Goal: Task Accomplishment & Management: Manage account settings

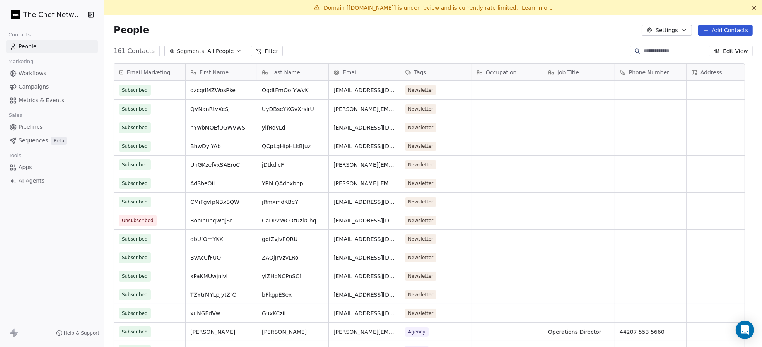
click at [209, 53] on span "All People" at bounding box center [220, 51] width 26 height 8
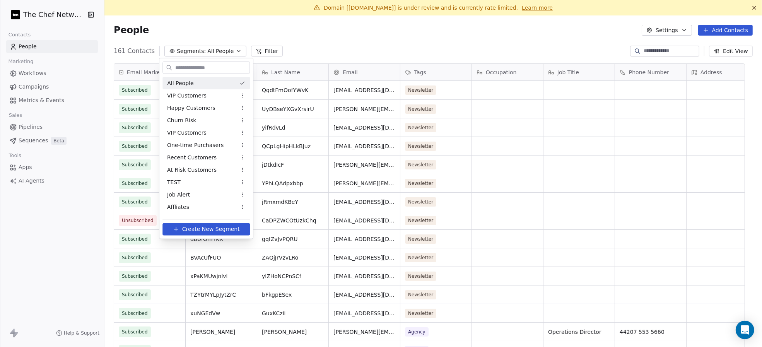
click at [426, 67] on html "The Chef Network Contacts People Marketing Workflows Campaigns Metrics & Events…" at bounding box center [381, 173] width 762 height 347
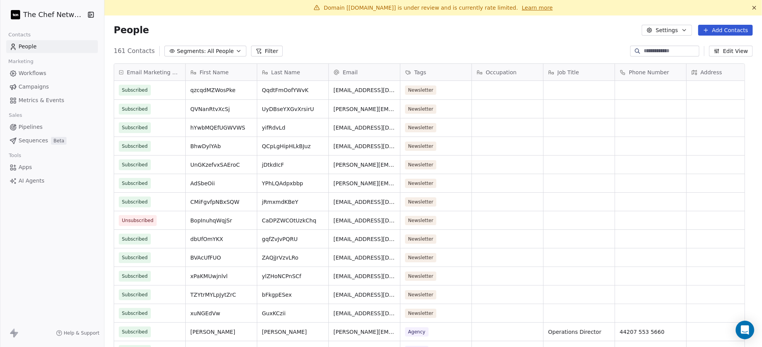
click at [643, 51] on input at bounding box center [670, 51] width 54 height 8
click at [438, 71] on div "Tags" at bounding box center [435, 72] width 60 height 8
click at [327, 345] on html "The Chef Network Contacts People Marketing Workflows Campaigns Metrics & Events…" at bounding box center [381, 173] width 762 height 347
drag, startPoint x: 444, startPoint y: 253, endPoint x: 440, endPoint y: 214, distance: 38.9
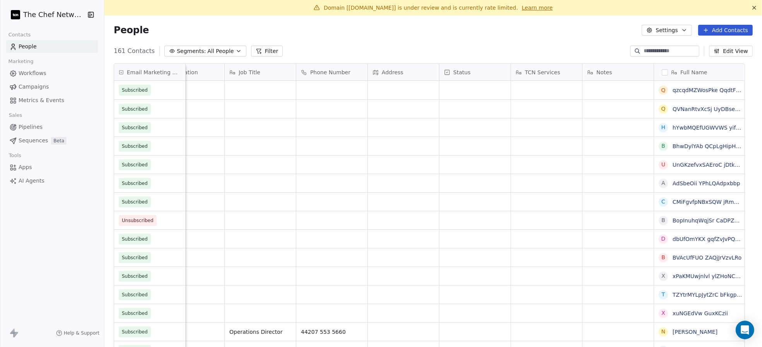
scroll to position [0, 348]
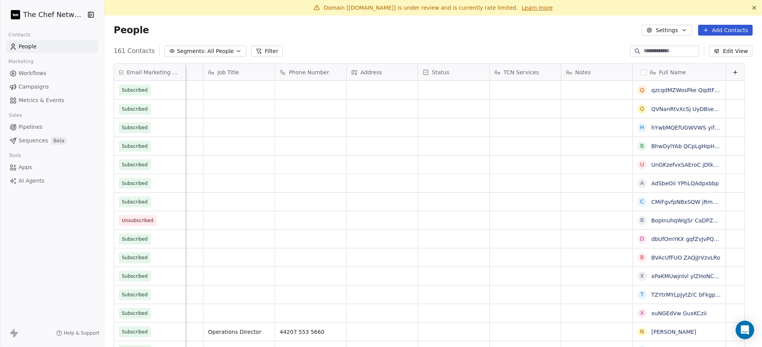
click at [640, 70] on button "button" at bounding box center [643, 72] width 6 height 6
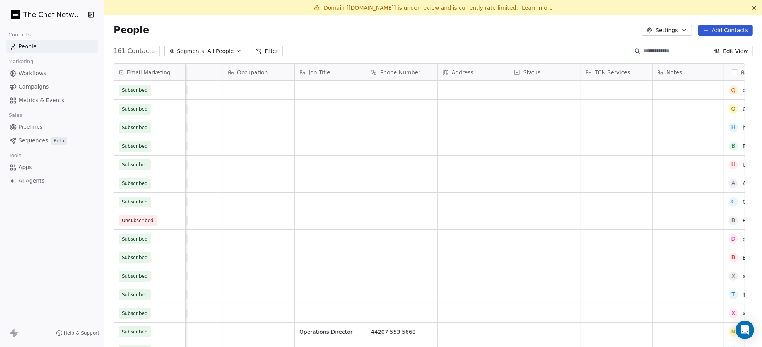
scroll to position [0, 0]
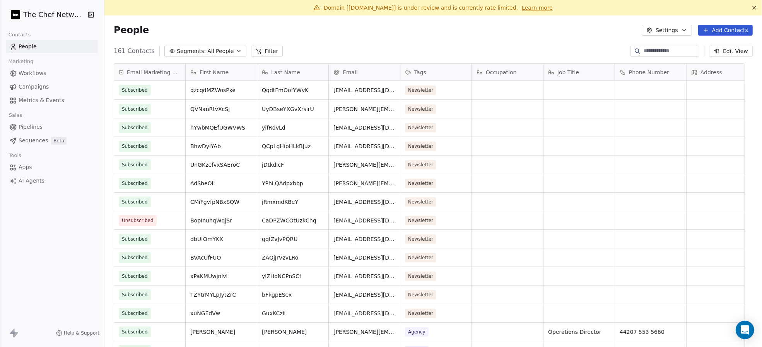
click at [713, 50] on icon "button" at bounding box center [716, 51] width 6 height 6
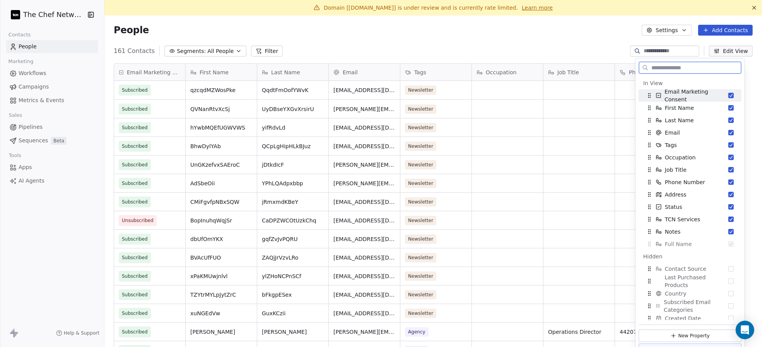
drag, startPoint x: 682, startPoint y: 241, endPoint x: 674, endPoint y: 83, distance: 158.8
click at [674, 83] on div "In View Email Marketing Consent First Name Last Name Email Tags Occupation Job …" at bounding box center [689, 163] width 103 height 173
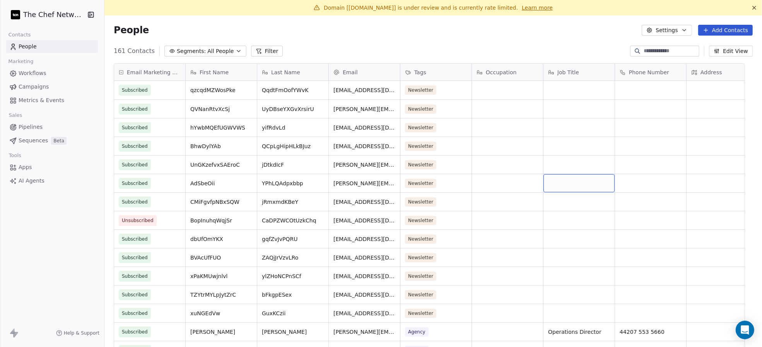
click at [447, 67] on div "Tags" at bounding box center [435, 72] width 71 height 17
click at [447, 67] on html "The Chef Network Contacts People Marketing Workflows Campaigns Metrics & Events…" at bounding box center [381, 173] width 762 height 347
click at [198, 48] on button "Segments: All People" at bounding box center [205, 51] width 82 height 11
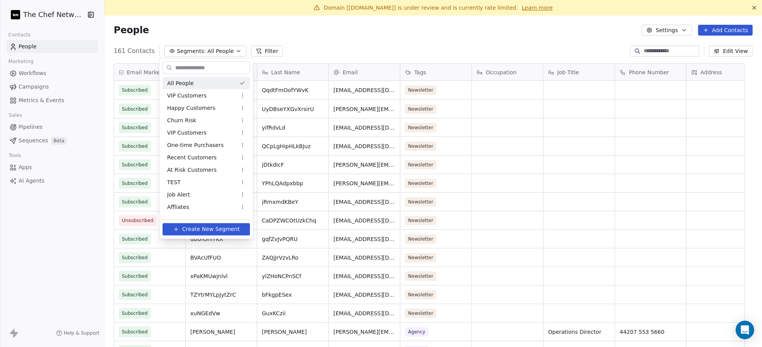
click at [269, 46] on html "The Chef Network Contacts People Marketing Workflows Campaigns Metrics & Events…" at bounding box center [381, 173] width 762 height 347
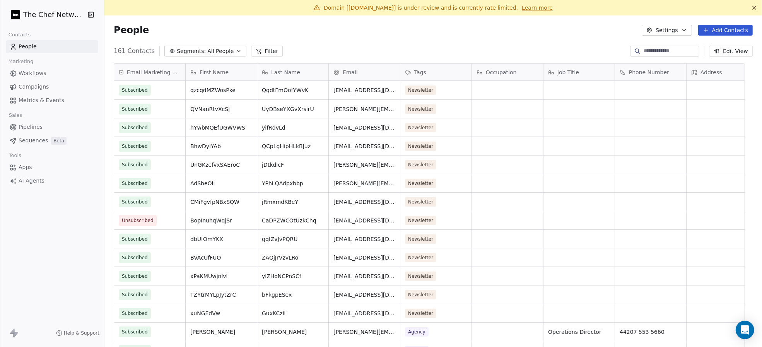
click at [261, 54] on button "Filter" at bounding box center [267, 51] width 32 height 11
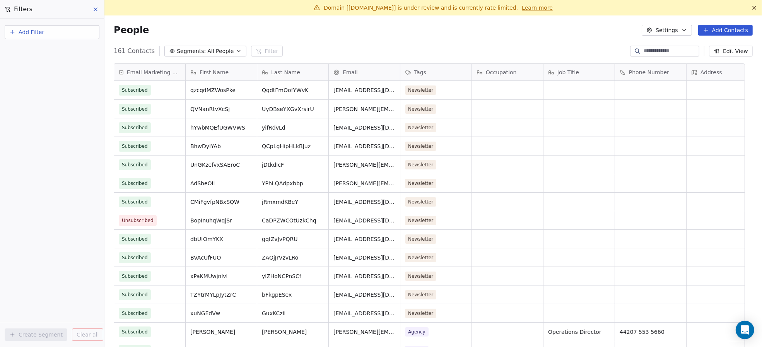
click at [59, 37] on button "Add Filter" at bounding box center [52, 32] width 95 height 14
click at [56, 43] on div "Contact properties Contact activity" at bounding box center [52, 56] width 94 height 31
click at [53, 51] on span "Contact properties" at bounding box center [38, 50] width 50 height 8
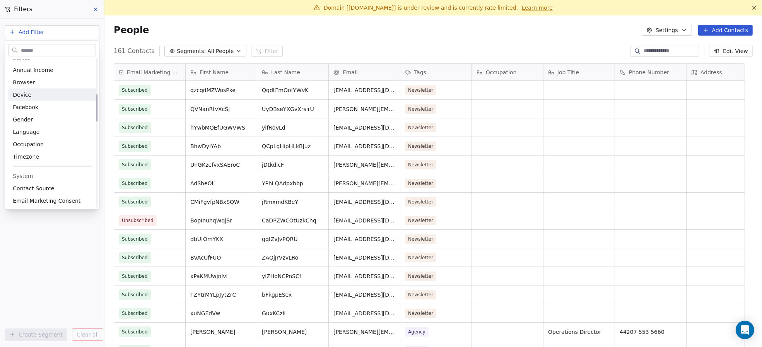
scroll to position [155, 0]
click at [30, 83] on div "Tags" at bounding box center [52, 84] width 78 height 8
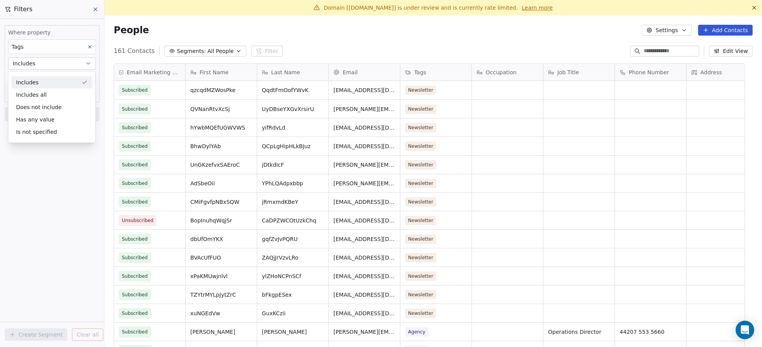
click at [30, 83] on div "Includes" at bounding box center [52, 82] width 81 height 12
click at [34, 64] on button "Includes" at bounding box center [52, 63] width 88 height 12
click at [34, 94] on div "Includes all" at bounding box center [52, 95] width 81 height 12
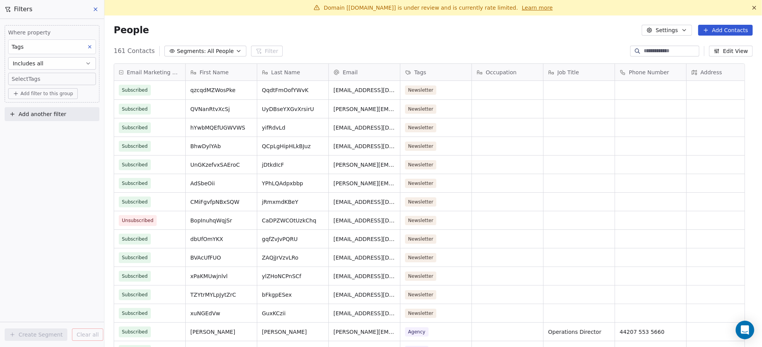
click at [35, 77] on body "The Chef Network Contacts People Marketing Workflows Campaigns Metrics & Events…" at bounding box center [381, 173] width 762 height 347
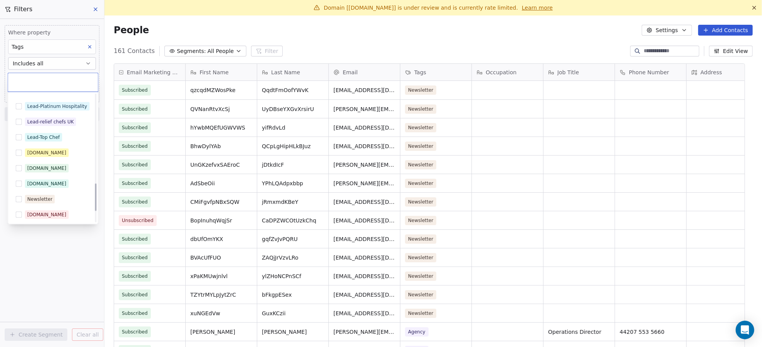
scroll to position [410, 0]
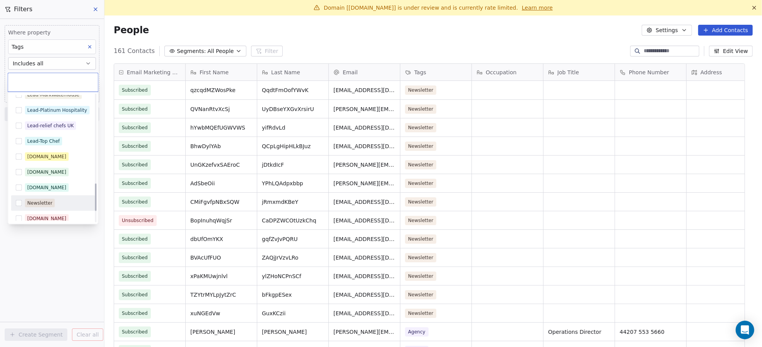
click at [22, 199] on div "Newsletter" at bounding box center [53, 203] width 84 height 12
click at [66, 272] on html "The Chef Network Contacts People Marketing Workflows Campaigns Metrics & Events…" at bounding box center [381, 173] width 762 height 347
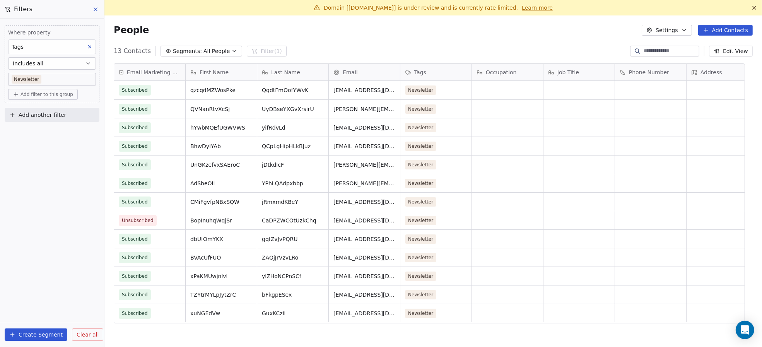
scroll to position [297, 641]
click at [143, 70] on span "Email Marketing Consent" at bounding box center [154, 72] width 54 height 8
click at [524, 110] on html "The Chef Network Contacts People Marketing Workflows Campaigns Metrics & Events…" at bounding box center [381, 173] width 762 height 347
click at [54, 334] on button "Create Segment" at bounding box center [36, 334] width 63 height 12
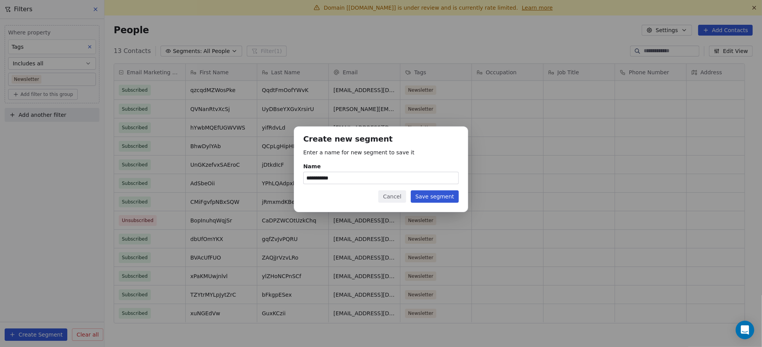
type input "**********"
click at [454, 200] on button "Save segment" at bounding box center [435, 196] width 48 height 12
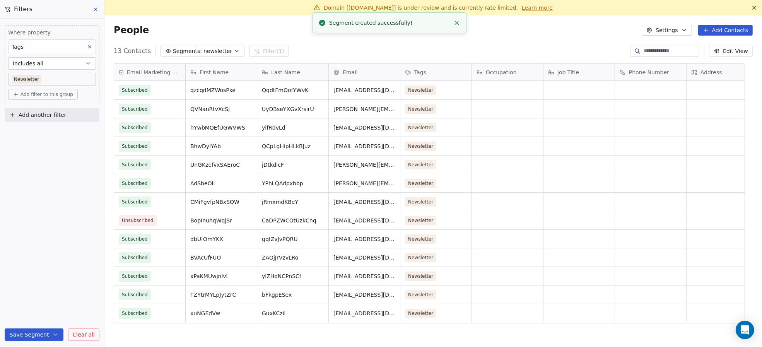
click at [90, 6] on button at bounding box center [96, 9] width 12 height 11
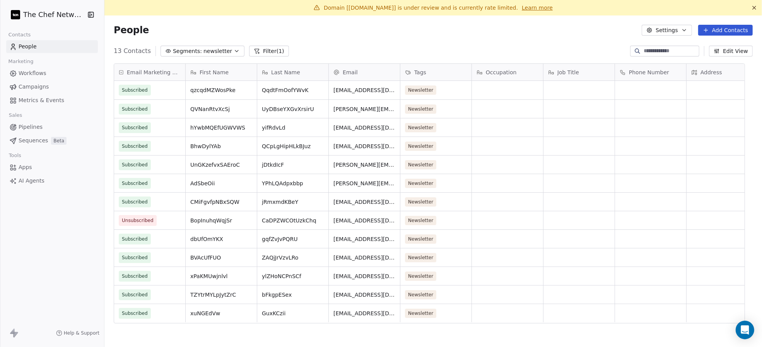
click at [713, 48] on icon "button" at bounding box center [716, 51] width 6 height 6
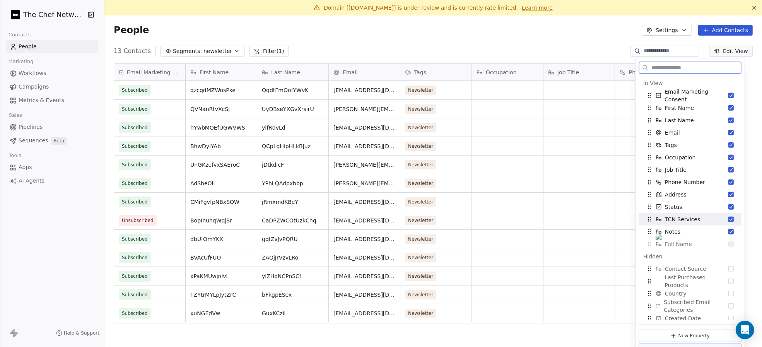
drag, startPoint x: 715, startPoint y: 243, endPoint x: 706, endPoint y: 220, distance: 25.5
click at [706, 220] on div "In View Email Marketing Consent First Name Last Name Email Tags Occupation Job …" at bounding box center [689, 163] width 103 height 173
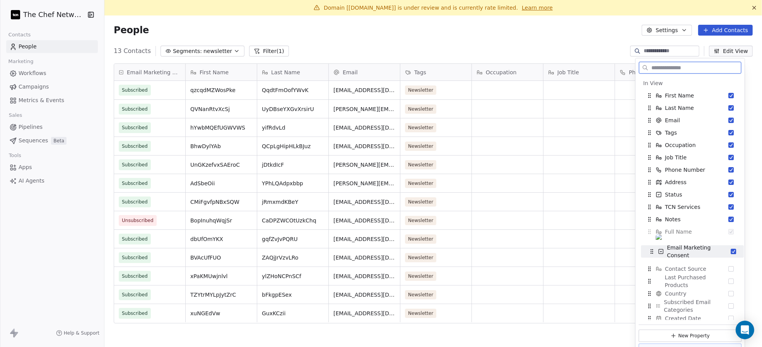
drag, startPoint x: 648, startPoint y: 97, endPoint x: 651, endPoint y: 253, distance: 155.8
click at [651, 253] on icon "Suggestions" at bounding box center [651, 253] width 0 height 0
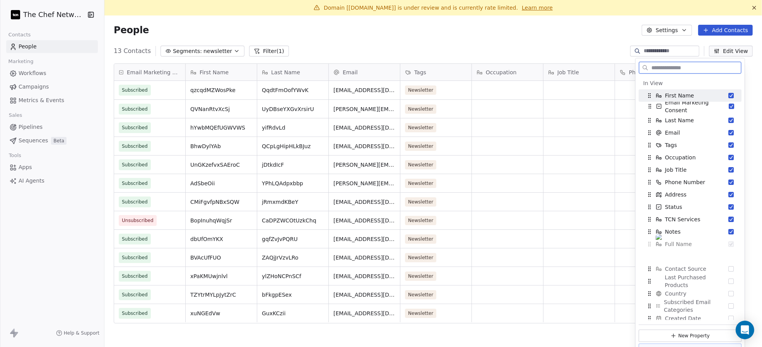
drag, startPoint x: 648, startPoint y: 96, endPoint x: 649, endPoint y: 79, distance: 17.0
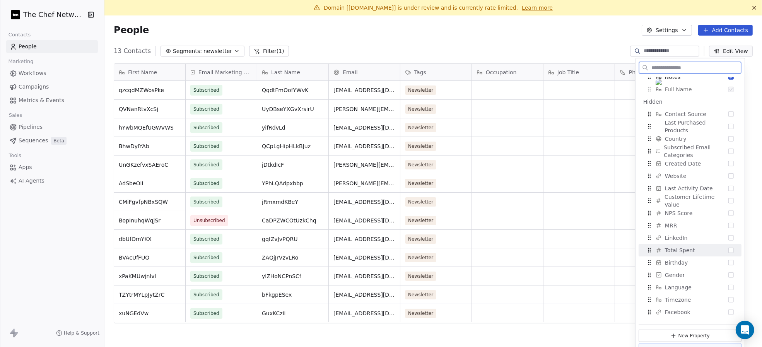
scroll to position [0, 0]
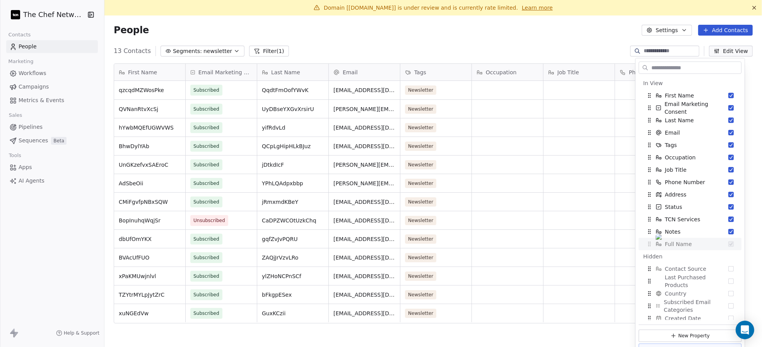
click at [227, 344] on div "First Name qzcqdMZWosPke QVNanRtvXcSj hYwbMQEfUGWVWS BhwDylYAb UnGKzefvxSAEroC …" at bounding box center [432, 209] width 657 height 305
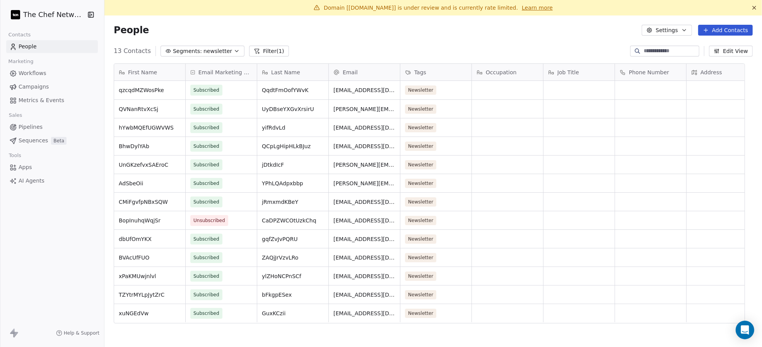
click at [435, 71] on div "Tags" at bounding box center [435, 72] width 60 height 8
click at [435, 71] on html "The Chef Network Contacts People Marketing Workflows Campaigns Metrics & Events…" at bounding box center [381, 173] width 762 height 347
click at [435, 71] on div "Tags" at bounding box center [435, 72] width 60 height 8
click at [730, 48] on html "The Chef Network Contacts People Marketing Workflows Campaigns Metrics & Events…" at bounding box center [381, 173] width 762 height 347
click at [665, 21] on div "People Settings Add Contacts" at bounding box center [432, 29] width 657 height 29
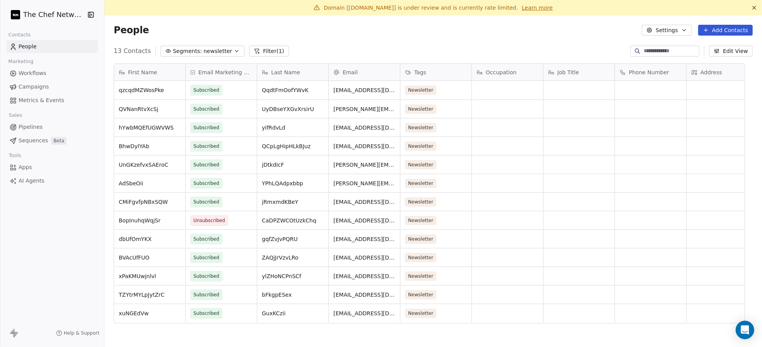
click at [666, 27] on button "Settings" at bounding box center [666, 30] width 50 height 11
click at [662, 61] on span "Tags" at bounding box center [661, 59] width 12 height 8
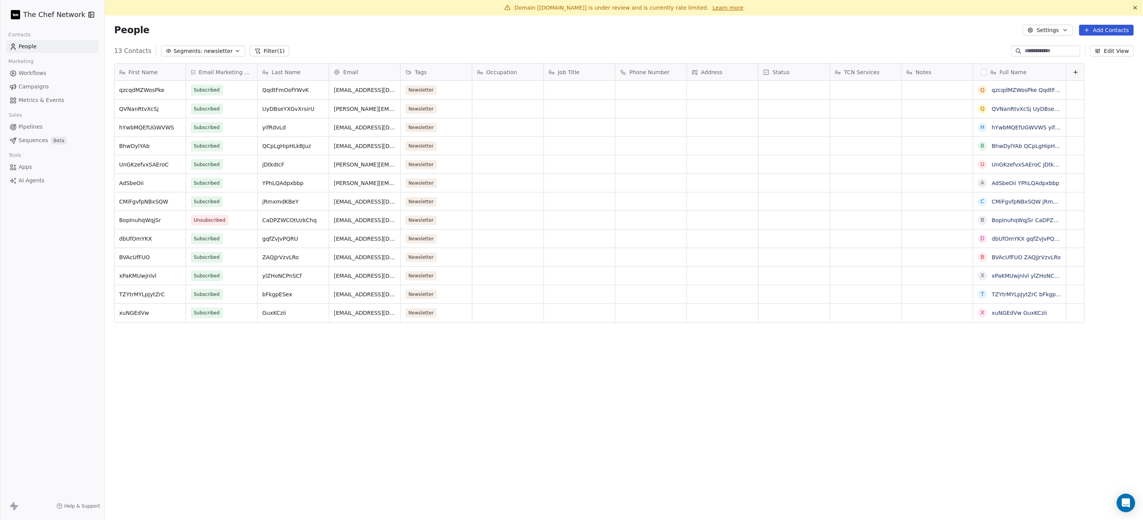
click at [761, 73] on button "button" at bounding box center [984, 72] width 6 height 6
drag, startPoint x: 1083, startPoint y: 206, endPoint x: 1035, endPoint y: 135, distance: 86.2
click at [761, 193] on div "First Name qzcqdMZWosPke QVNanRtvXcSj hYwbMQEfUGWVWS BhwDylYAb UnGKzefvxSAEroC …" at bounding box center [624, 286] width 1038 height 458
click at [761, 89] on link "qzcqdMZWosPke QqdtFmOofYWvK" at bounding box center [1038, 90] width 94 height 6
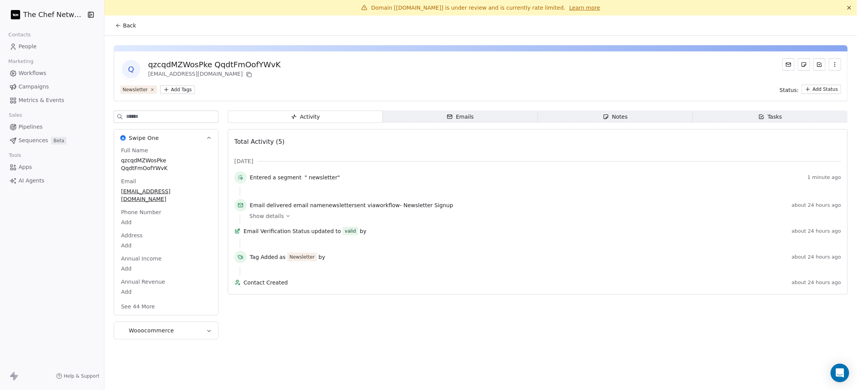
click at [119, 28] on icon at bounding box center [118, 25] width 6 height 6
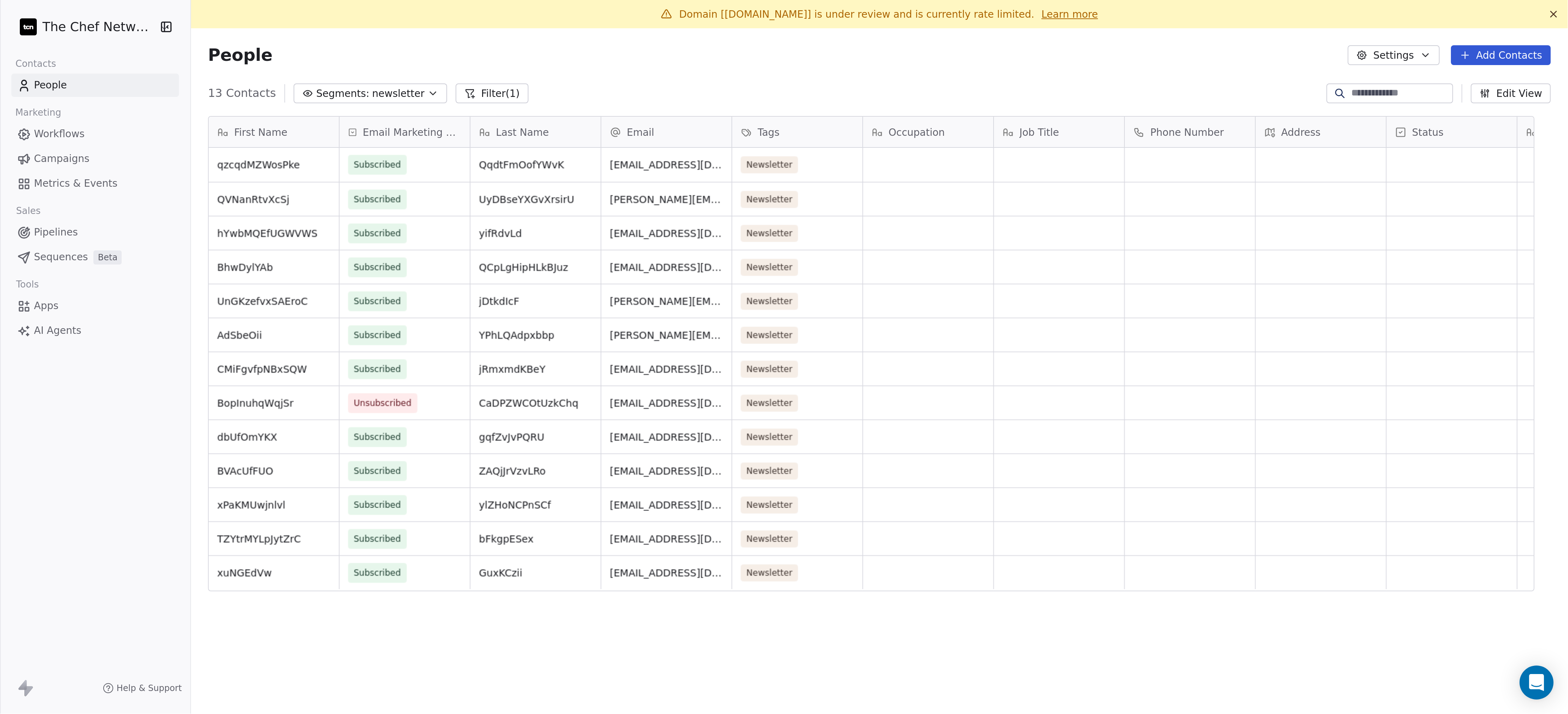
scroll to position [305, 672]
click at [696, 48] on button "Edit View" at bounding box center [756, 47] width 40 height 10
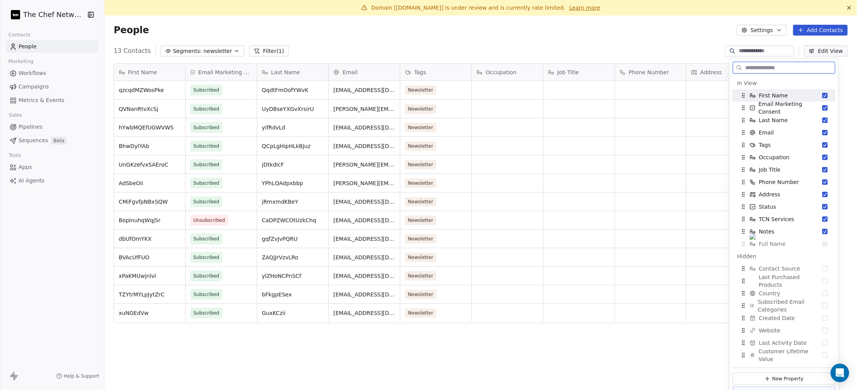
click at [761, 52] on button "Edit View" at bounding box center [826, 51] width 44 height 11
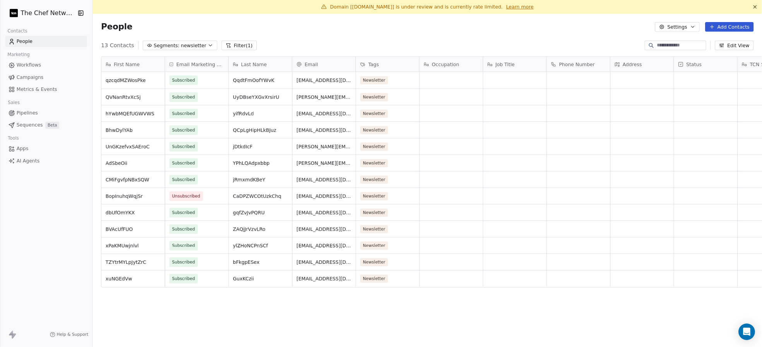
scroll to position [0, 0]
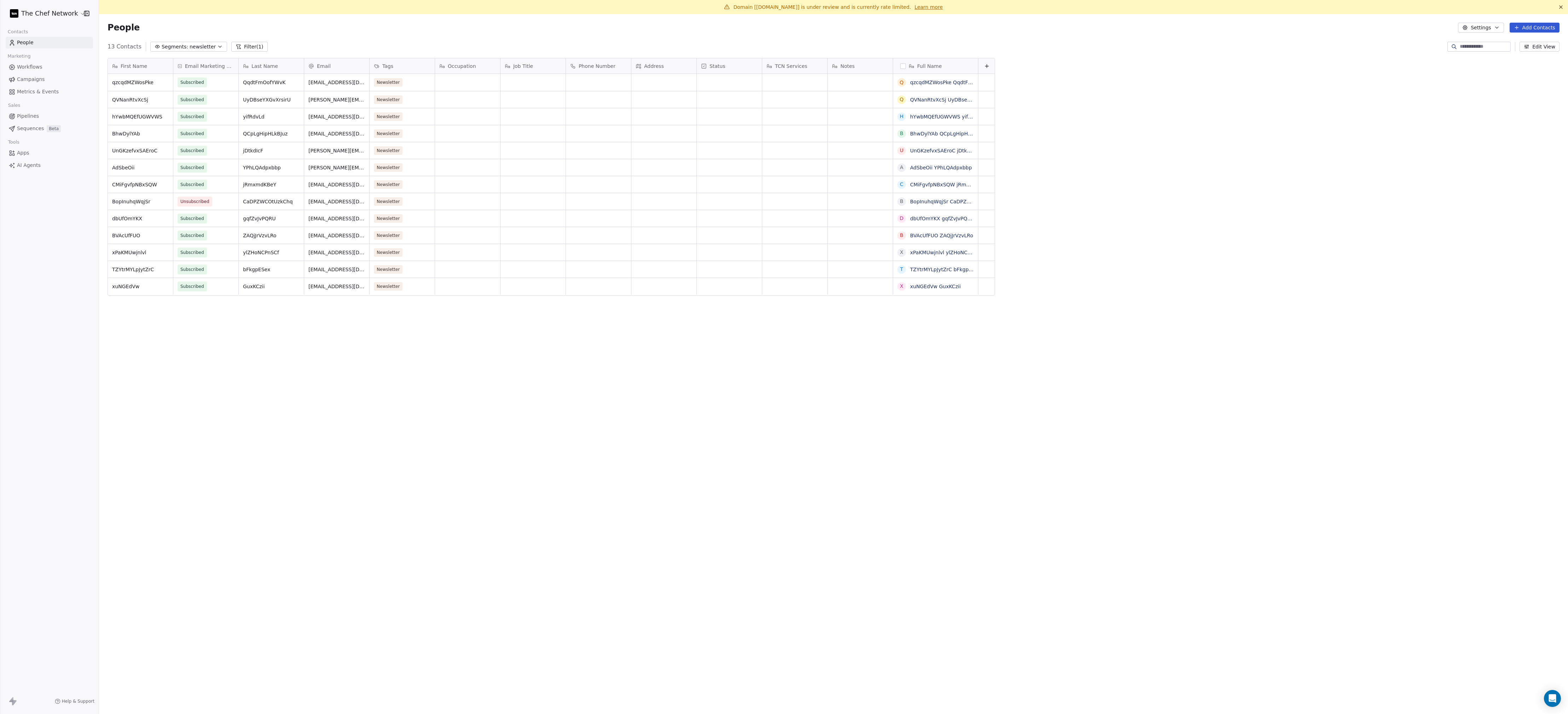
click at [696, 67] on button "button" at bounding box center [903, 66] width 5 height 5
type button "on"
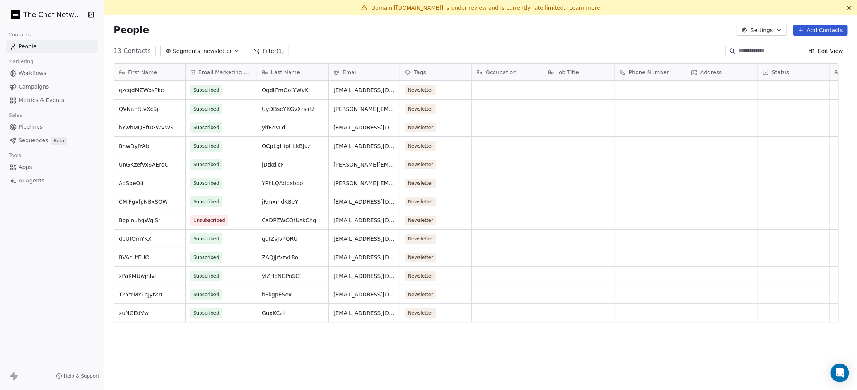
scroll to position [12, 12]
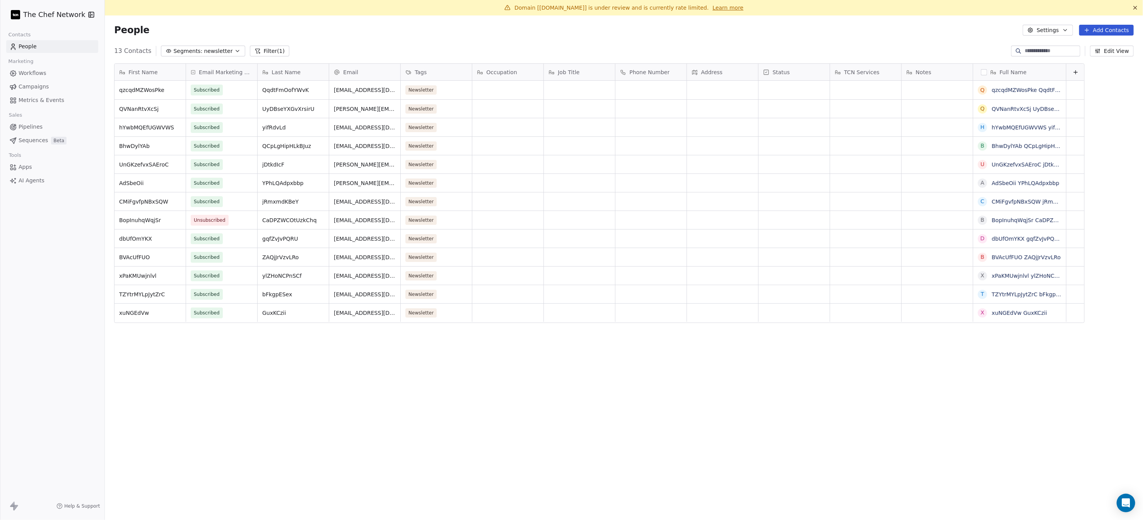
click at [266, 47] on button "Filter (1)" at bounding box center [270, 51] width 40 height 11
click at [761, 70] on button "button" at bounding box center [984, 72] width 6 height 6
click at [761, 344] on div "First Name qzcqdMZWosPke QVNanRtvXcSj hYwbMQEfUGWVWS BhwDylYAb UnGKzefvxSAEroC …" at bounding box center [624, 286] width 1038 height 458
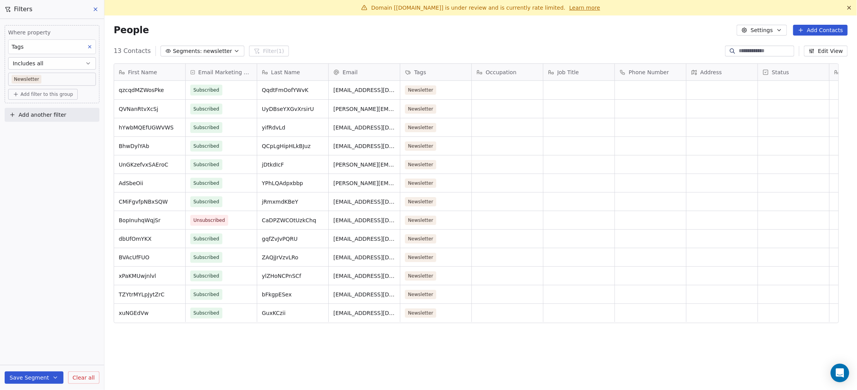
scroll to position [334, 735]
click at [213, 49] on span "newsletter" at bounding box center [217, 51] width 29 height 8
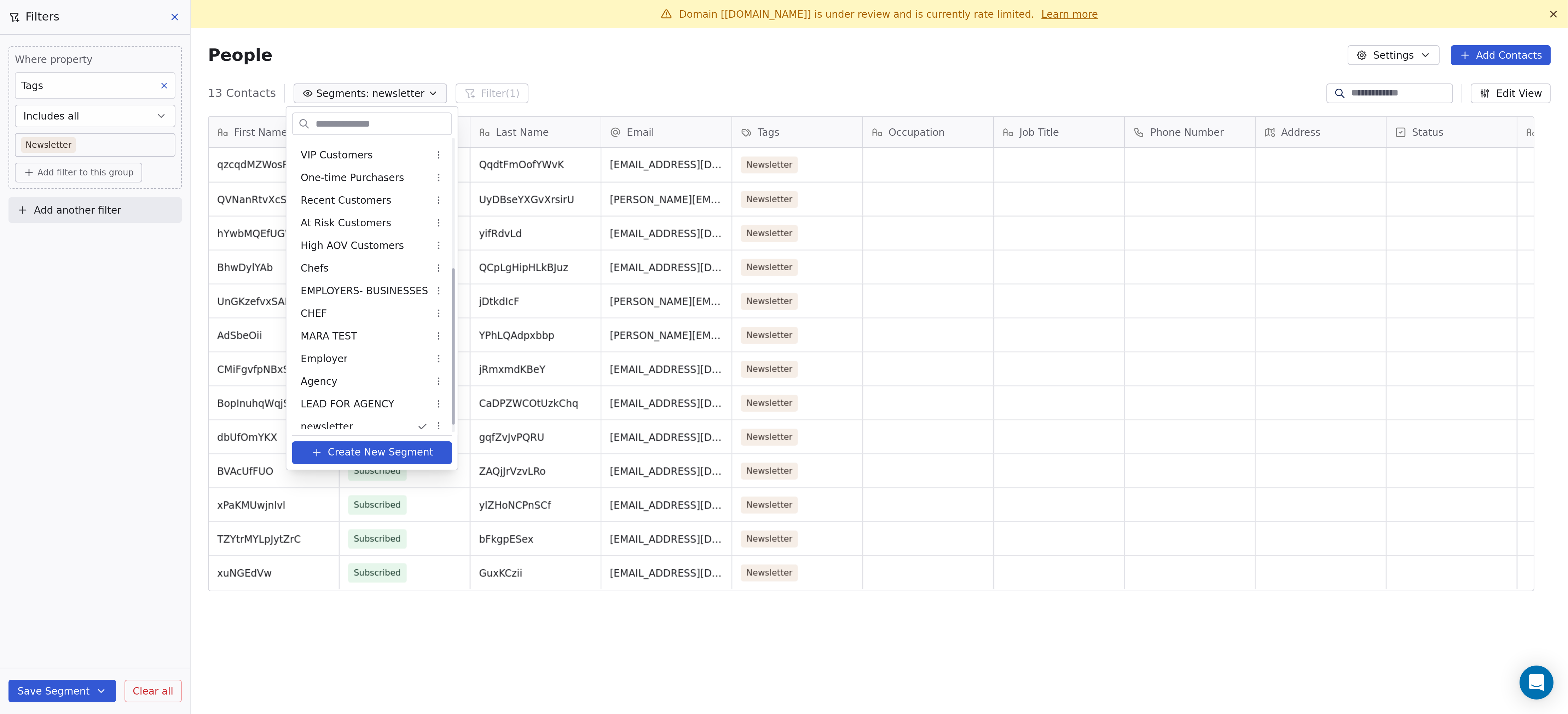
scroll to position [126, 0]
click at [171, 209] on span "newsletter" at bounding box center [163, 209] width 27 height 7
click at [510, 164] on html "The Chef Network Contacts People Marketing Workflows Campaigns Metrics & Events…" at bounding box center [392, 178] width 784 height 357
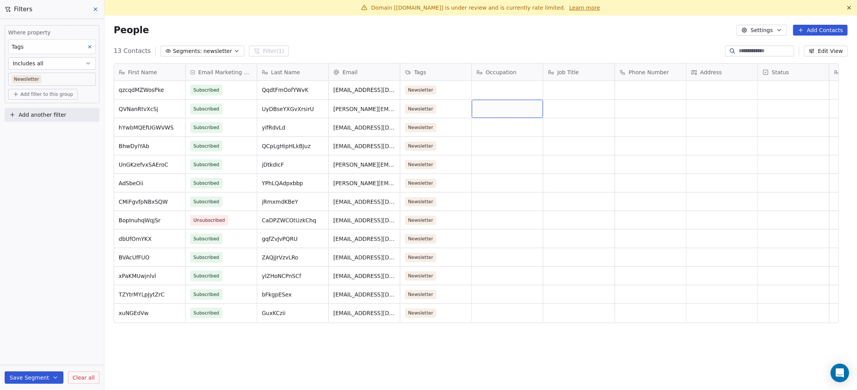
drag, startPoint x: 506, startPoint y: 103, endPoint x: 503, endPoint y: 95, distance: 8.6
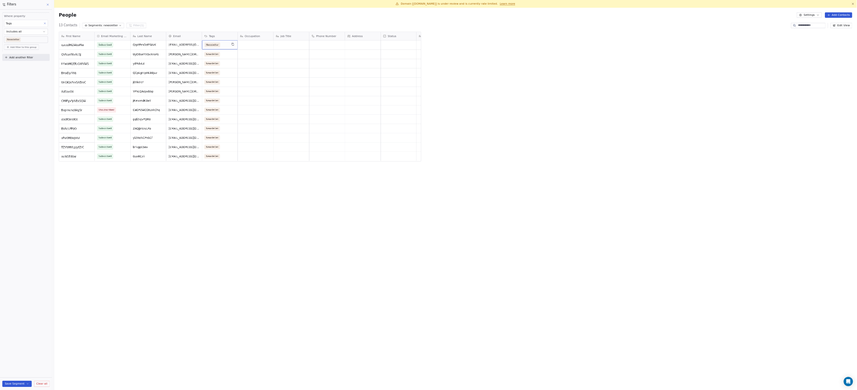
scroll to position [669, 1573]
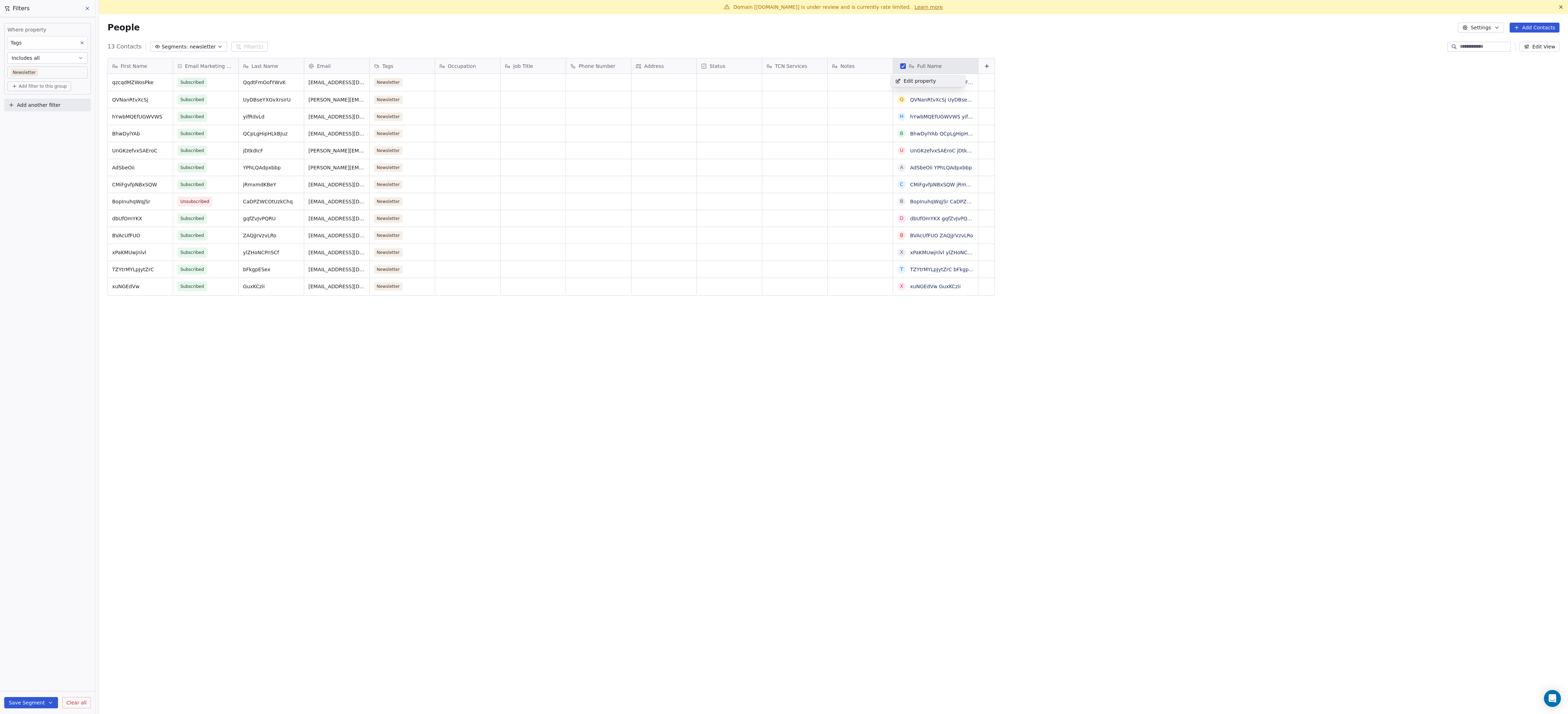
click at [696, 78] on span "Edit property" at bounding box center [920, 81] width 33 height 7
click at [696, 135] on button "Cancel" at bounding box center [913, 135] width 33 height 10
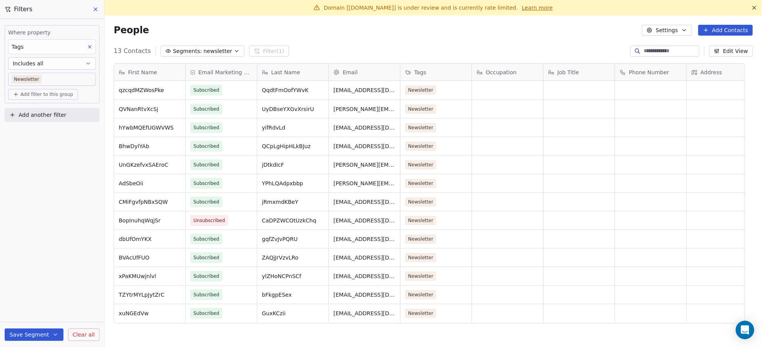
scroll to position [0, 0]
click at [85, 333] on span "Clear all" at bounding box center [84, 335] width 22 height 8
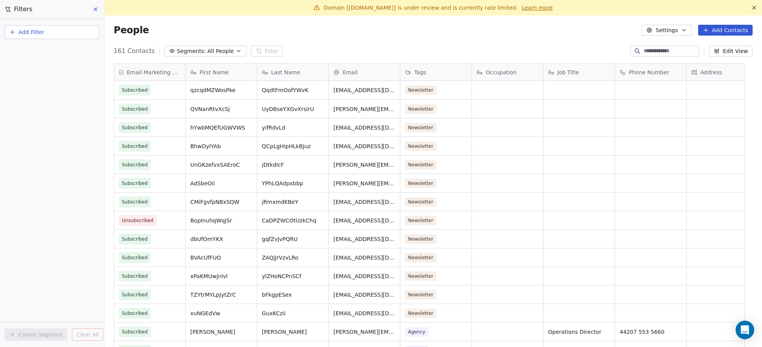
click at [97, 11] on icon at bounding box center [95, 9] width 6 height 6
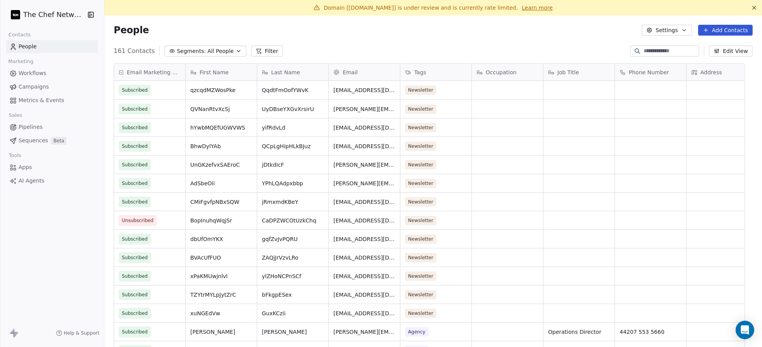
click at [643, 50] on input at bounding box center [670, 51] width 54 height 8
click at [185, 55] on span "Segments:" at bounding box center [191, 51] width 29 height 8
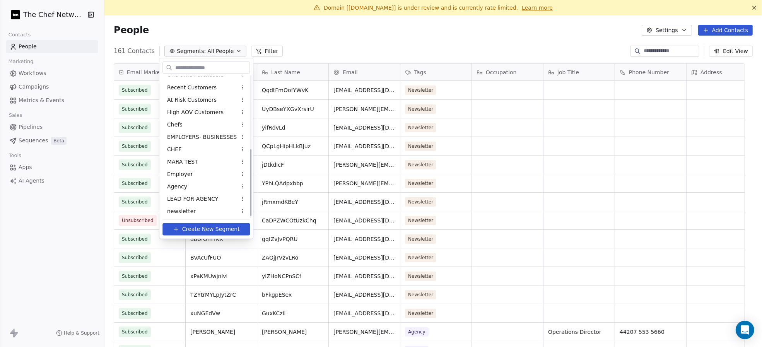
scroll to position [157, 0]
click at [184, 208] on span "newsletter" at bounding box center [181, 210] width 29 height 8
click at [201, 230] on span "Create New Segment" at bounding box center [211, 229] width 58 height 8
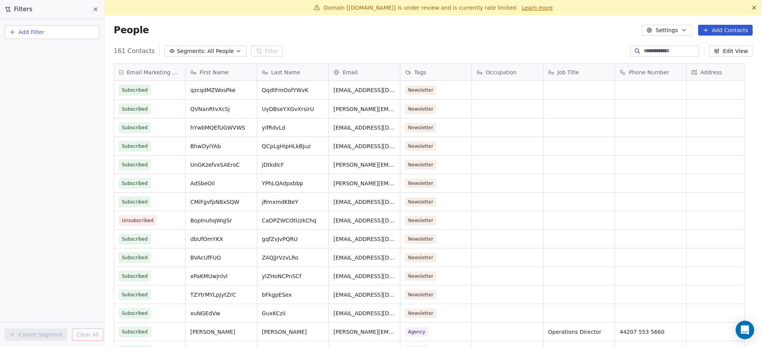
click at [54, 34] on button "Add Filter" at bounding box center [52, 32] width 95 height 14
click at [54, 34] on html "The Chef Network Contacts People Marketing Workflows Campaigns Metrics & Events…" at bounding box center [381, 173] width 762 height 347
click at [195, 49] on span "Segments:" at bounding box center [191, 51] width 29 height 8
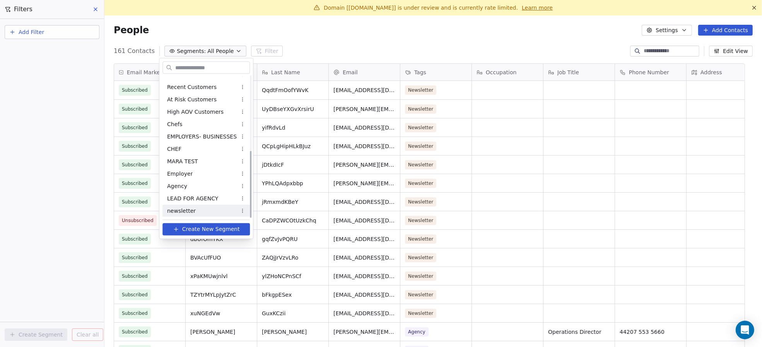
click at [202, 208] on div "newsletter" at bounding box center [205, 211] width 87 height 12
click at [183, 210] on span "newsletter" at bounding box center [181, 210] width 29 height 8
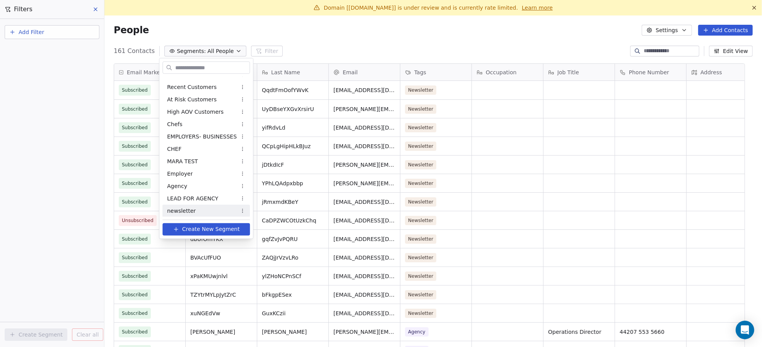
click at [183, 210] on span "newsletter" at bounding box center [181, 210] width 29 height 8
click at [232, 211] on html "The Chef Network Contacts People Marketing Workflows Campaigns Metrics & Events…" at bounding box center [381, 173] width 762 height 347
drag, startPoint x: 218, startPoint y: 203, endPoint x: 217, endPoint y: 210, distance: 6.8
click at [218, 203] on html "The Chef Network Contacts People Marketing Workflows Campaigns Metrics & Events…" at bounding box center [381, 173] width 762 height 347
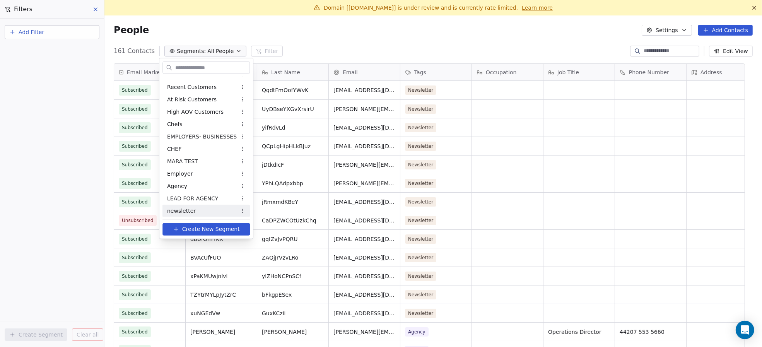
click at [217, 210] on div "newsletter" at bounding box center [205, 211] width 87 height 12
click at [336, 89] on html "The Chef Network Contacts People Marketing Workflows Campaigns Metrics & Events…" at bounding box center [381, 173] width 762 height 347
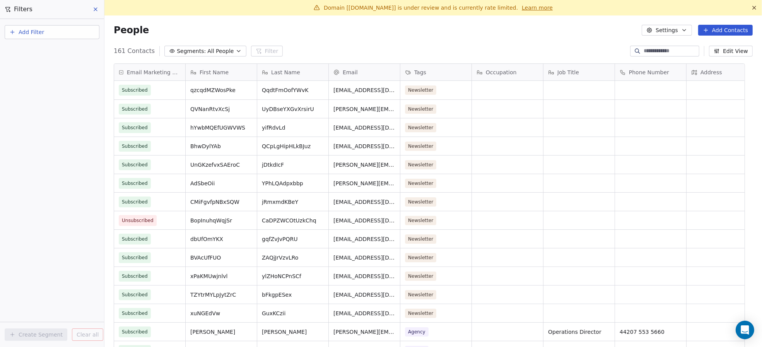
click at [96, 12] on icon at bounding box center [95, 9] width 6 height 6
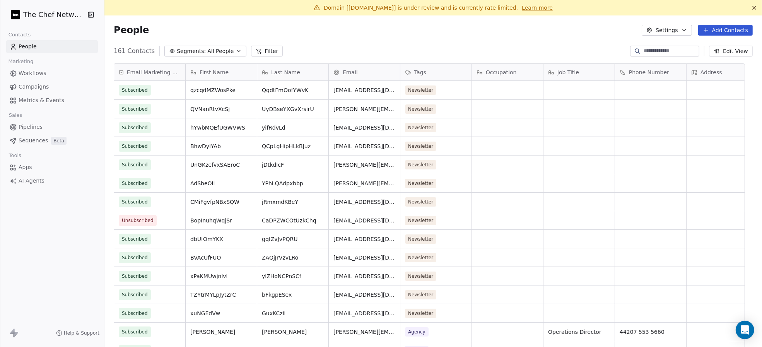
click at [207, 47] on span "All People" at bounding box center [220, 51] width 26 height 8
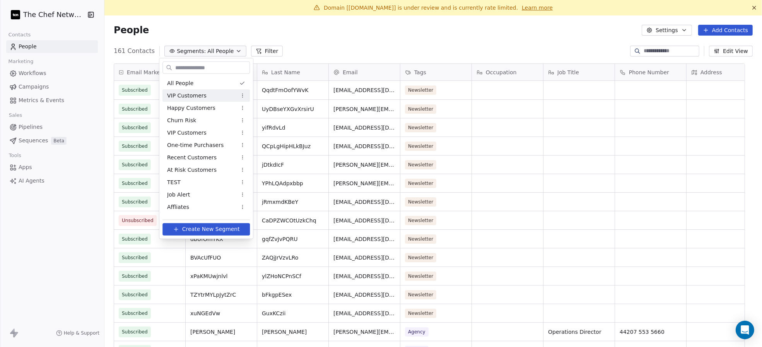
click at [196, 91] on span "VIP Customers" at bounding box center [186, 95] width 39 height 8
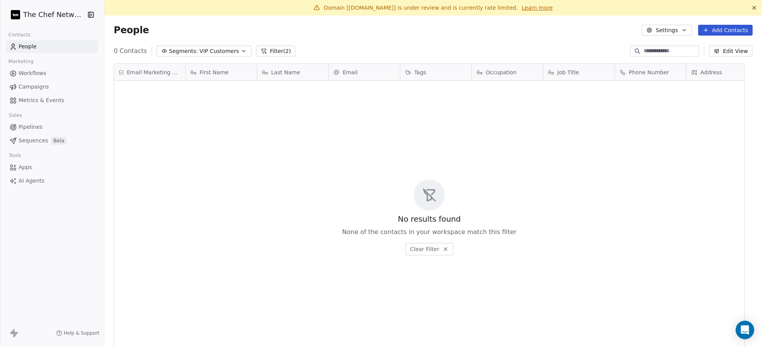
scroll to position [297, 641]
click at [206, 55] on button "Segments: VIP Customers" at bounding box center [204, 51] width 95 height 11
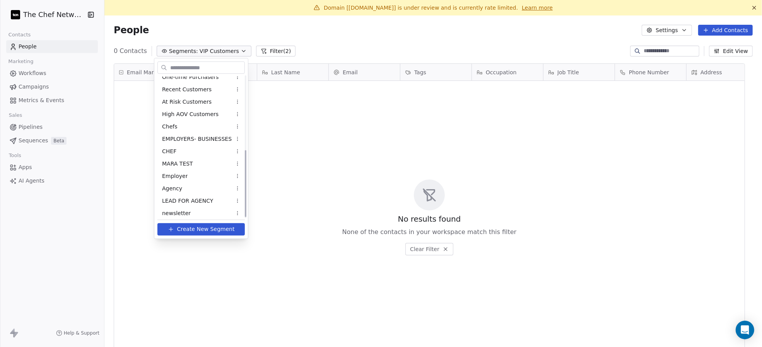
scroll to position [157, 0]
click at [193, 212] on div "newsletter" at bounding box center [200, 211] width 87 height 12
click at [200, 212] on div "newsletter" at bounding box center [200, 211] width 87 height 12
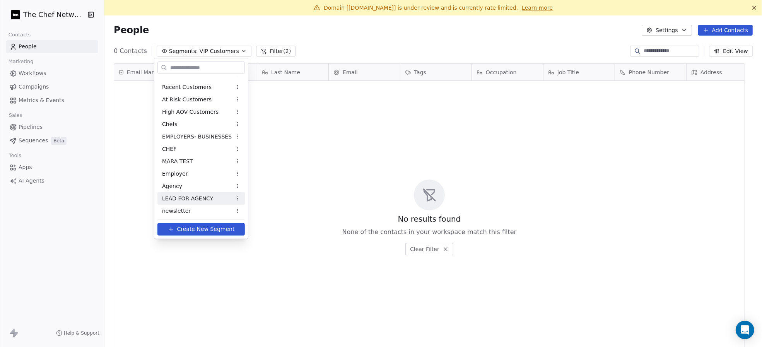
click at [304, 172] on html "The Chef Network Contacts People Marketing Workflows Campaigns Metrics & Events…" at bounding box center [381, 173] width 762 height 347
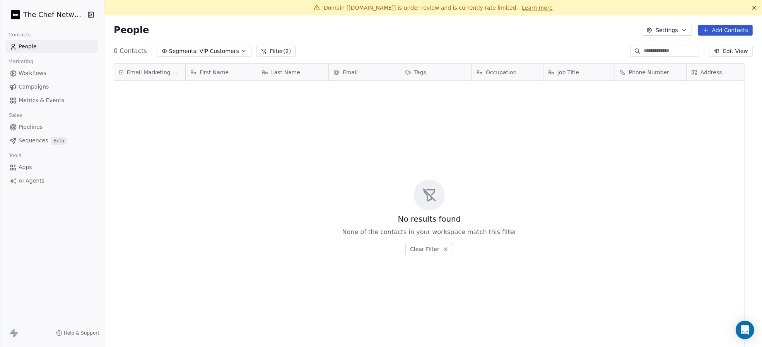
click at [279, 46] on button "Filter (2)" at bounding box center [276, 51] width 40 height 11
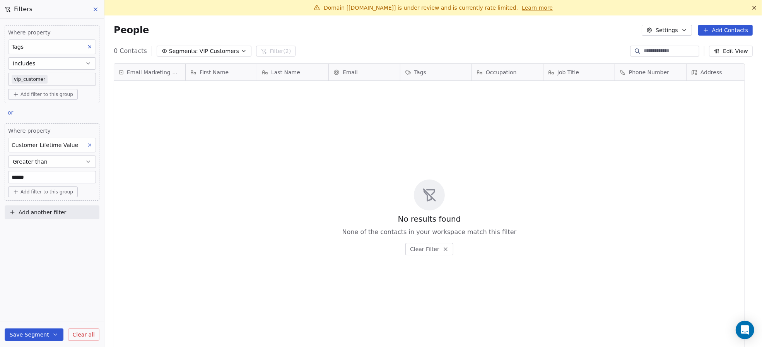
click at [96, 10] on icon at bounding box center [95, 9] width 6 height 6
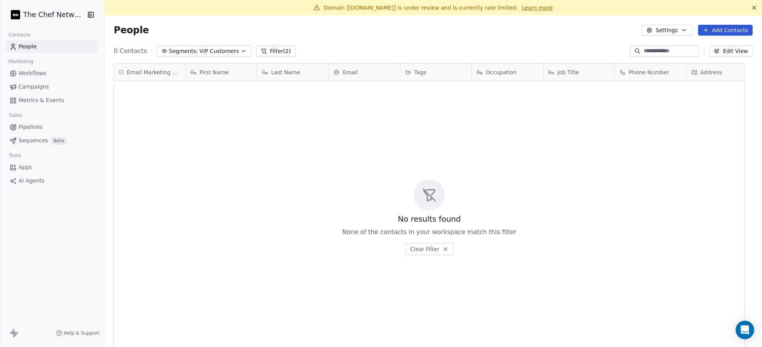
click at [276, 49] on button "Filter (2)" at bounding box center [276, 51] width 40 height 11
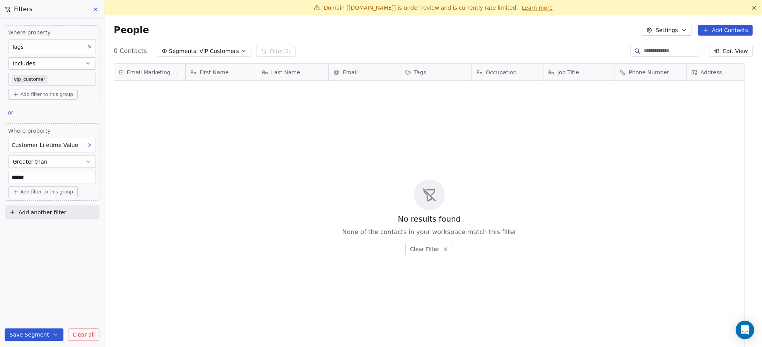
click at [97, 10] on icon at bounding box center [95, 9] width 6 height 6
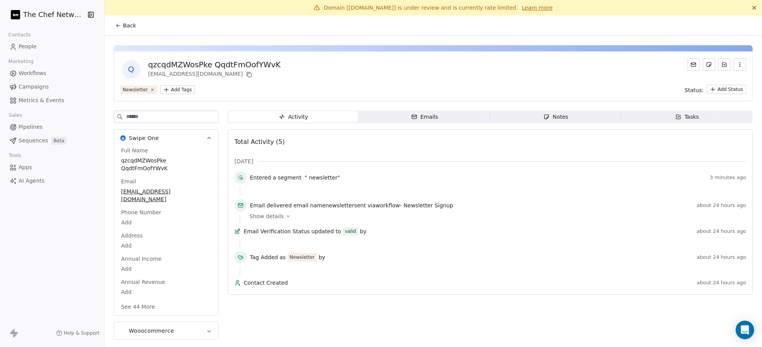
click at [119, 26] on icon at bounding box center [118, 25] width 6 height 6
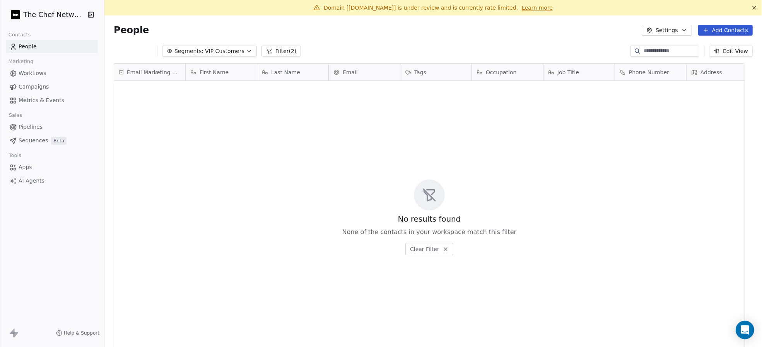
scroll to position [297, 641]
click at [276, 46] on button "Filter (2)" at bounding box center [276, 51] width 40 height 11
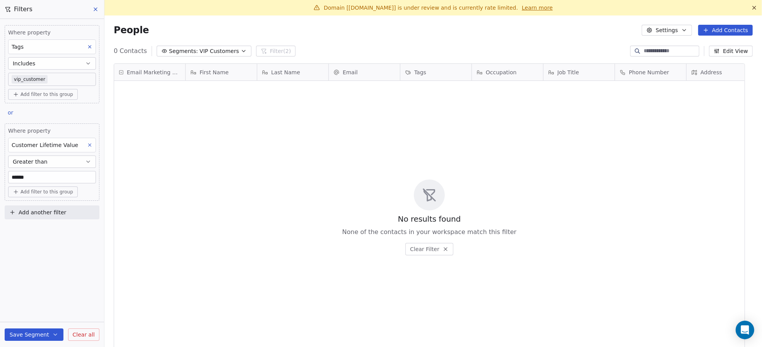
click at [91, 11] on button at bounding box center [96, 9] width 12 height 11
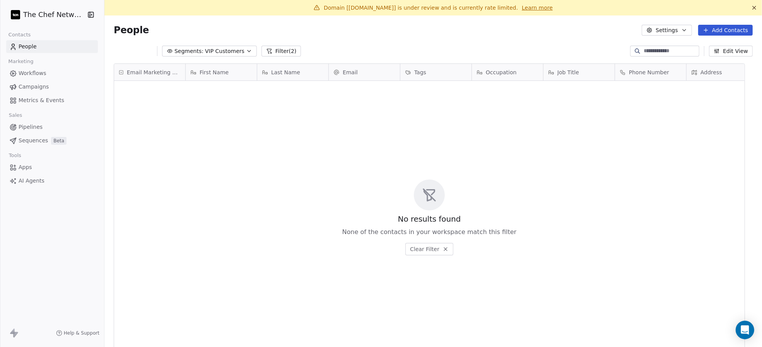
scroll to position [297, 641]
click at [59, 51] on link "People" at bounding box center [52, 46] width 92 height 13
click at [57, 48] on link "People" at bounding box center [52, 46] width 92 height 13
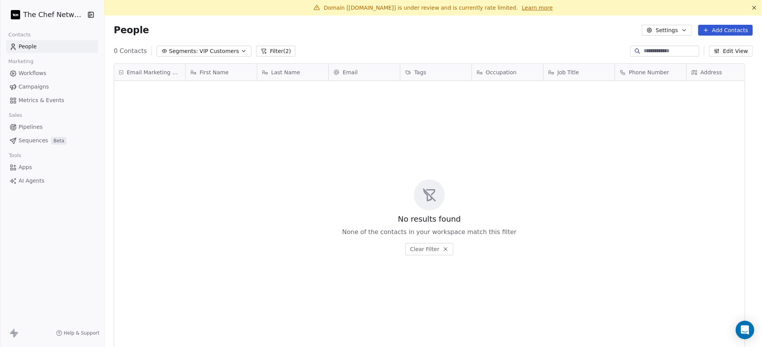
click at [57, 48] on link "People" at bounding box center [52, 46] width 92 height 13
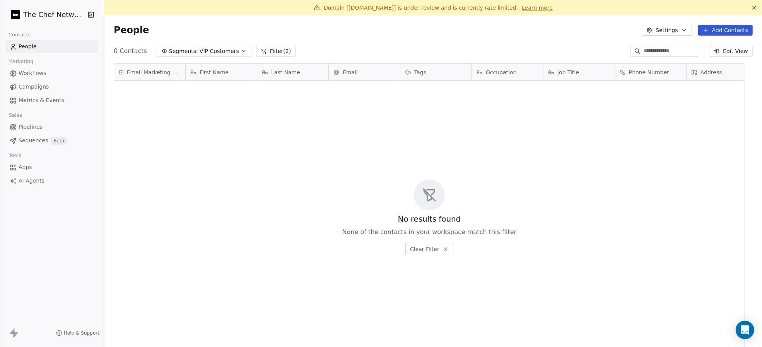
click at [220, 51] on span "VIP Customers" at bounding box center [219, 51] width 39 height 8
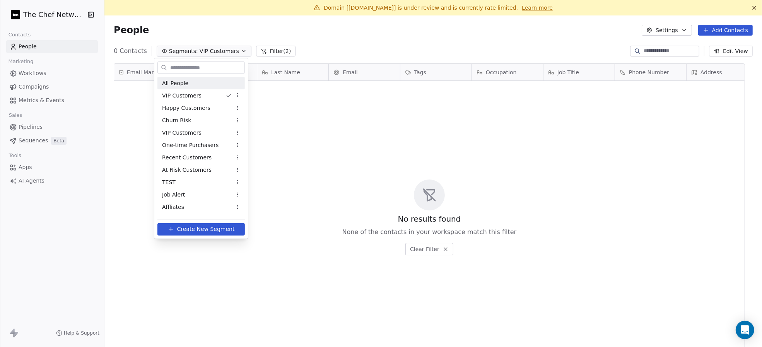
click at [194, 85] on div "All People" at bounding box center [200, 83] width 87 height 12
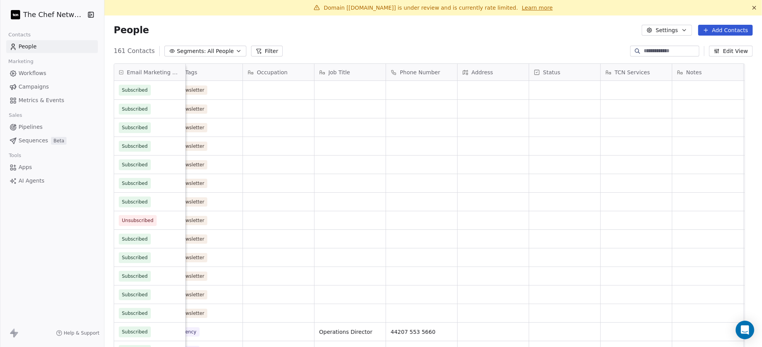
scroll to position [0, 348]
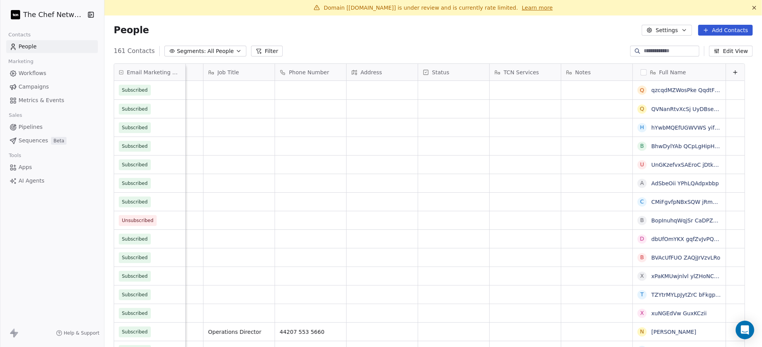
click at [732, 70] on icon at bounding box center [735, 72] width 6 height 6
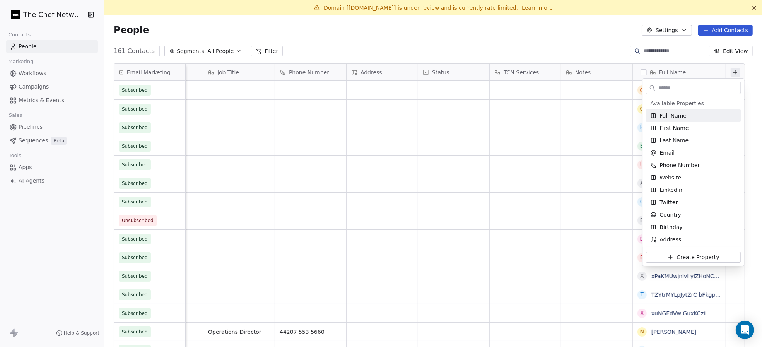
click at [729, 70] on html "The Chef Network Contacts People Marketing Workflows Campaigns Metrics & Events…" at bounding box center [381, 173] width 762 height 347
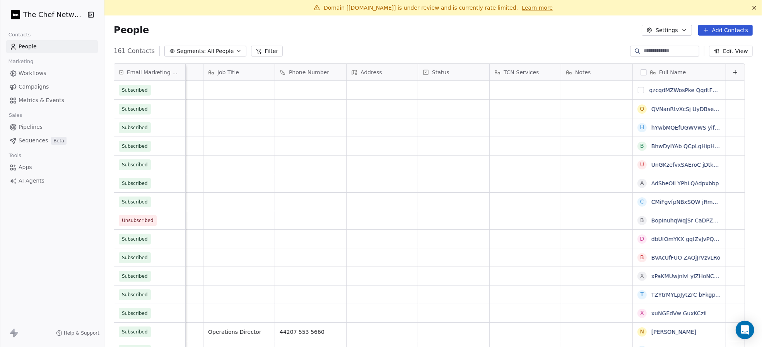
click at [638, 88] on button "grid" at bounding box center [641, 90] width 6 height 6
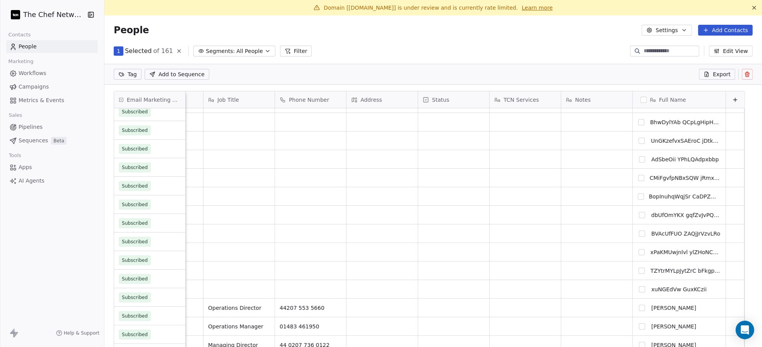
scroll to position [51, 0]
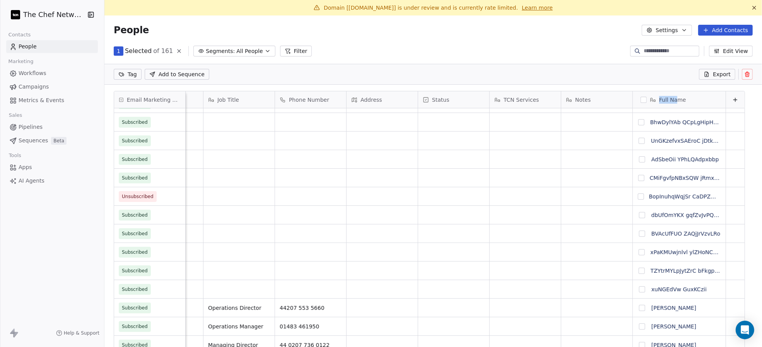
drag, startPoint x: 669, startPoint y: 100, endPoint x: 624, endPoint y: 102, distance: 44.1
click at [633, 102] on div "Full Name" at bounding box center [679, 99] width 93 height 17
click at [688, 101] on html "The Chef Network Contacts People Marketing Workflows Campaigns Metrics & Events…" at bounding box center [381, 173] width 762 height 347
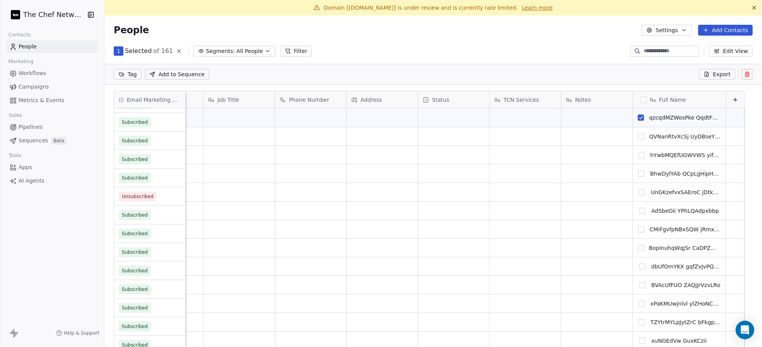
scroll to position [0, 0]
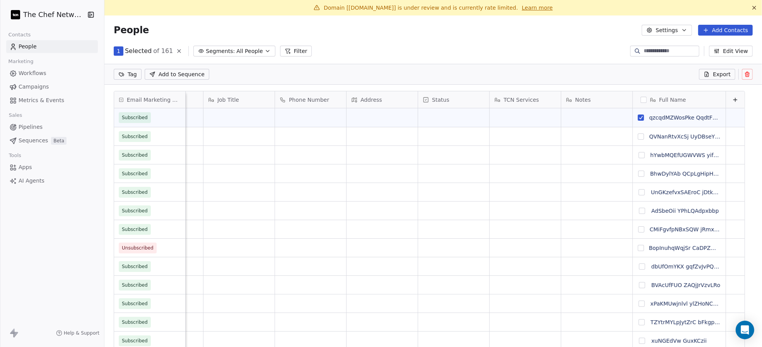
click at [638, 135] on button "grid" at bounding box center [641, 136] width 6 height 6
click at [638, 155] on button "grid" at bounding box center [641, 155] width 6 height 6
click at [638, 177] on div "B" at bounding box center [642, 175] width 9 height 9
click at [638, 172] on button "grid" at bounding box center [641, 174] width 6 height 6
drag, startPoint x: 632, startPoint y: 225, endPoint x: 634, endPoint y: 188, distance: 37.6
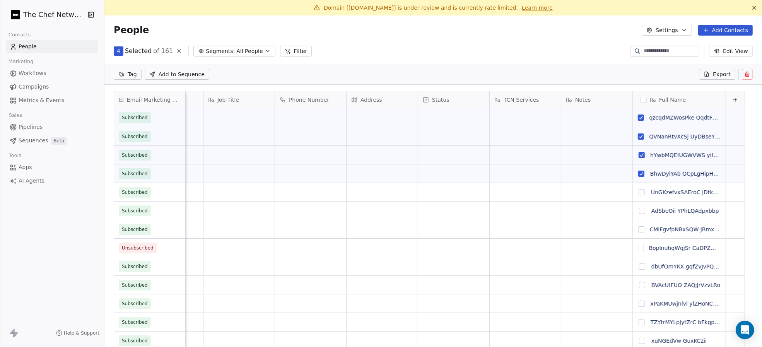
click at [638, 189] on button "grid" at bounding box center [641, 192] width 6 height 6
click at [639, 211] on button "grid" at bounding box center [642, 211] width 6 height 6
click at [638, 231] on button "grid" at bounding box center [641, 229] width 6 height 6
click at [638, 250] on button "grid" at bounding box center [641, 248] width 6 height 6
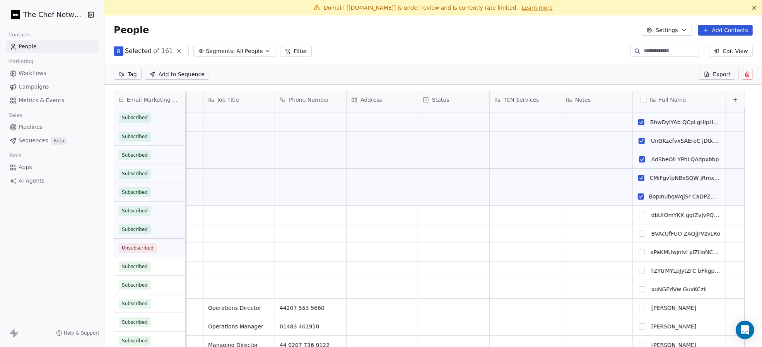
scroll to position [51, 0]
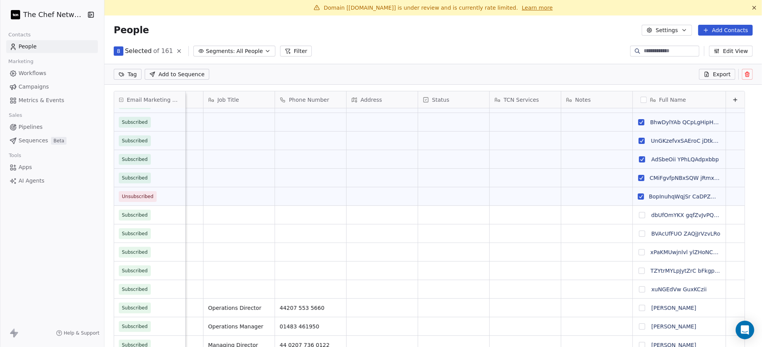
click at [639, 212] on button "grid" at bounding box center [642, 215] width 6 height 6
click at [639, 233] on button "grid" at bounding box center [642, 233] width 6 height 6
click at [638, 250] on button "grid" at bounding box center [641, 252] width 6 height 6
click at [638, 270] on button "grid" at bounding box center [641, 271] width 6 height 6
click at [639, 286] on button "grid" at bounding box center [642, 289] width 6 height 6
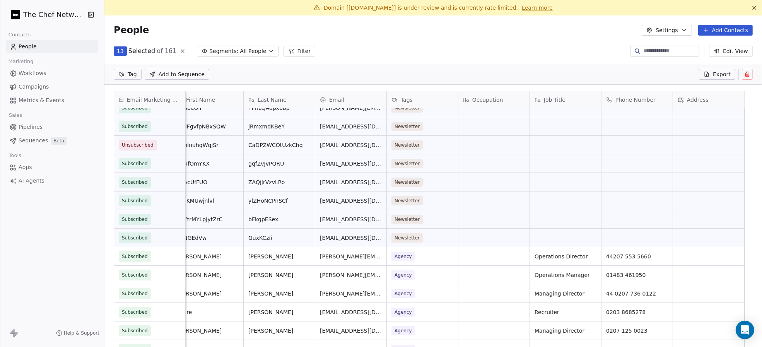
scroll to position [0, 0]
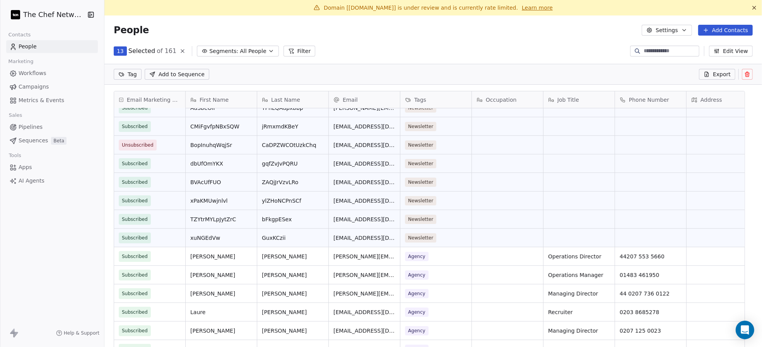
click at [744, 75] on icon at bounding box center [747, 74] width 6 height 6
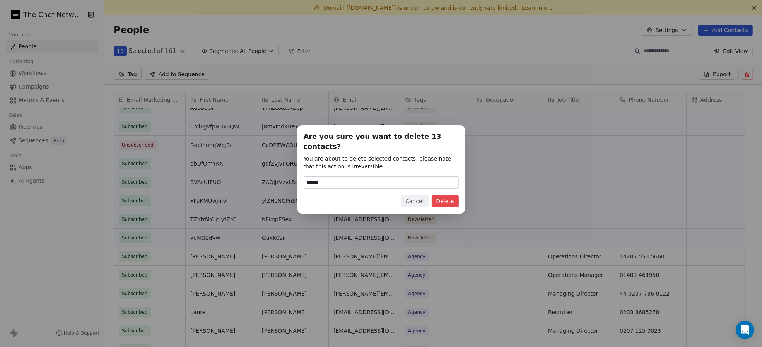
type input "******"
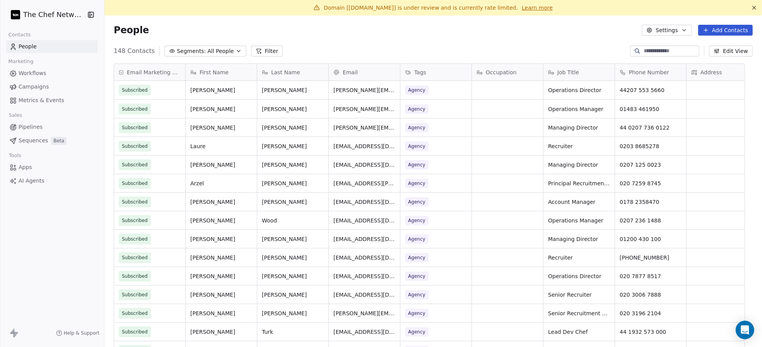
click at [715, 55] on button "Edit View" at bounding box center [731, 51] width 44 height 11
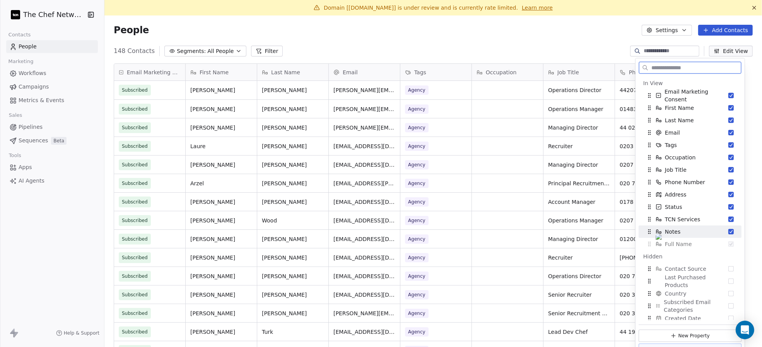
click at [728, 230] on button "Suggestions" at bounding box center [730, 231] width 5 height 5
click at [684, 229] on span "Full Name" at bounding box center [678, 232] width 27 height 8
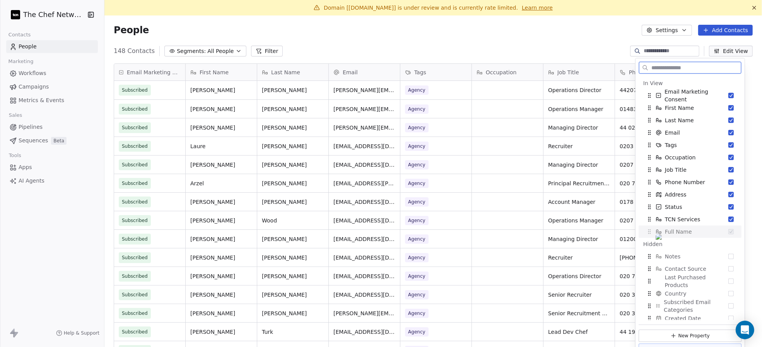
click at [714, 232] on div "Full Name" at bounding box center [689, 231] width 97 height 12
click at [689, 69] on input "text" at bounding box center [695, 67] width 91 height 11
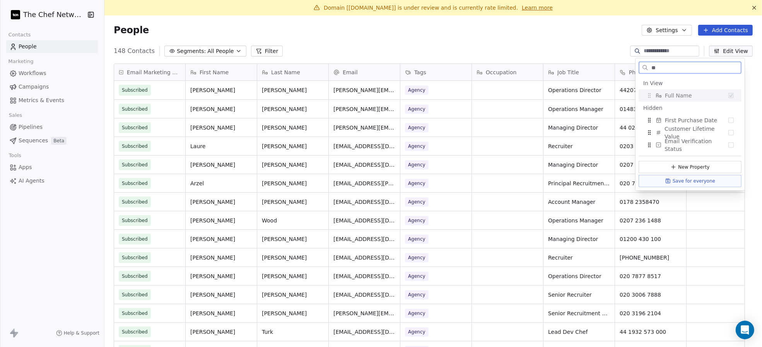
type input "**"
click at [708, 94] on div "Full Name" at bounding box center [689, 95] width 97 height 12
click at [677, 69] on input "**" at bounding box center [695, 67] width 91 height 11
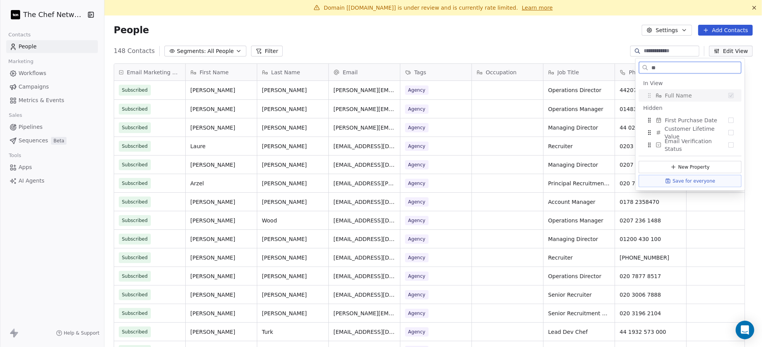
click at [677, 69] on input "**" at bounding box center [695, 67] width 91 height 11
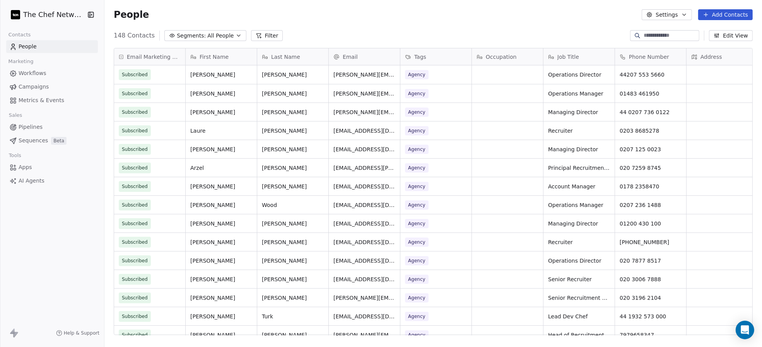
scroll to position [297, 641]
